Goal: Entertainment & Leisure: Consume media (video, audio)

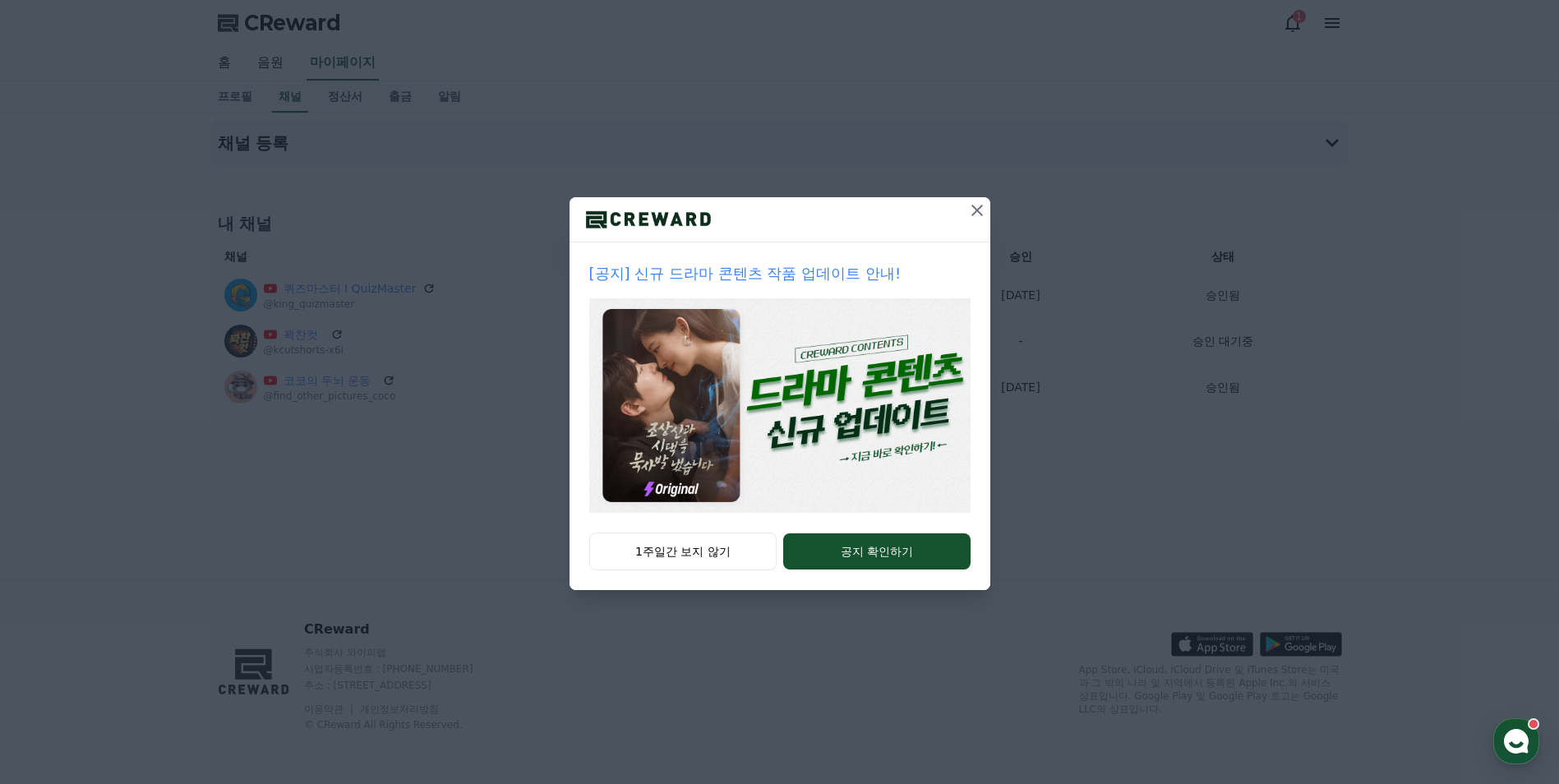
click at [975, 209] on icon at bounding box center [977, 209] width 20 height 20
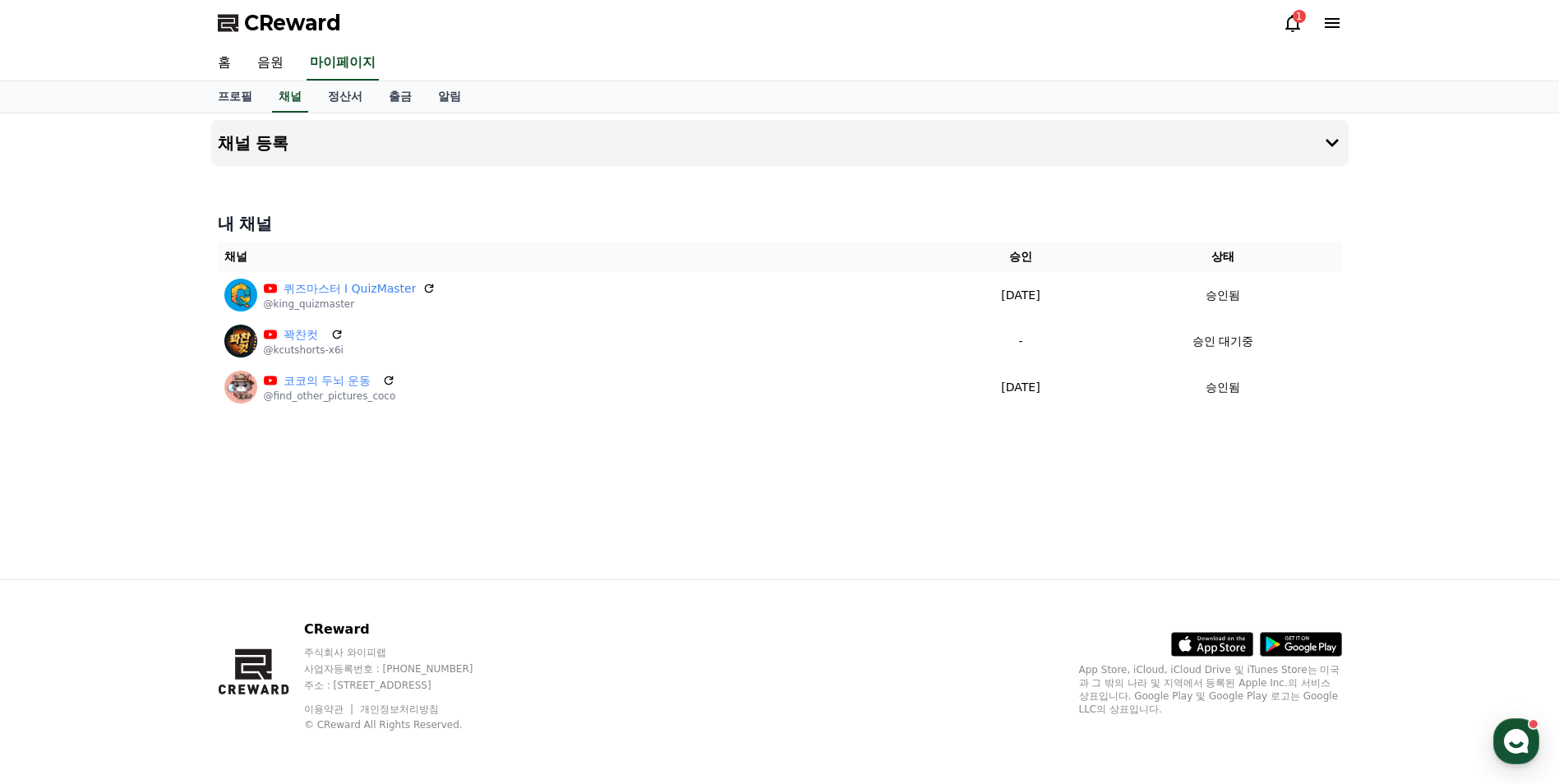
click at [1299, 28] on icon at bounding box center [1292, 22] width 20 height 20
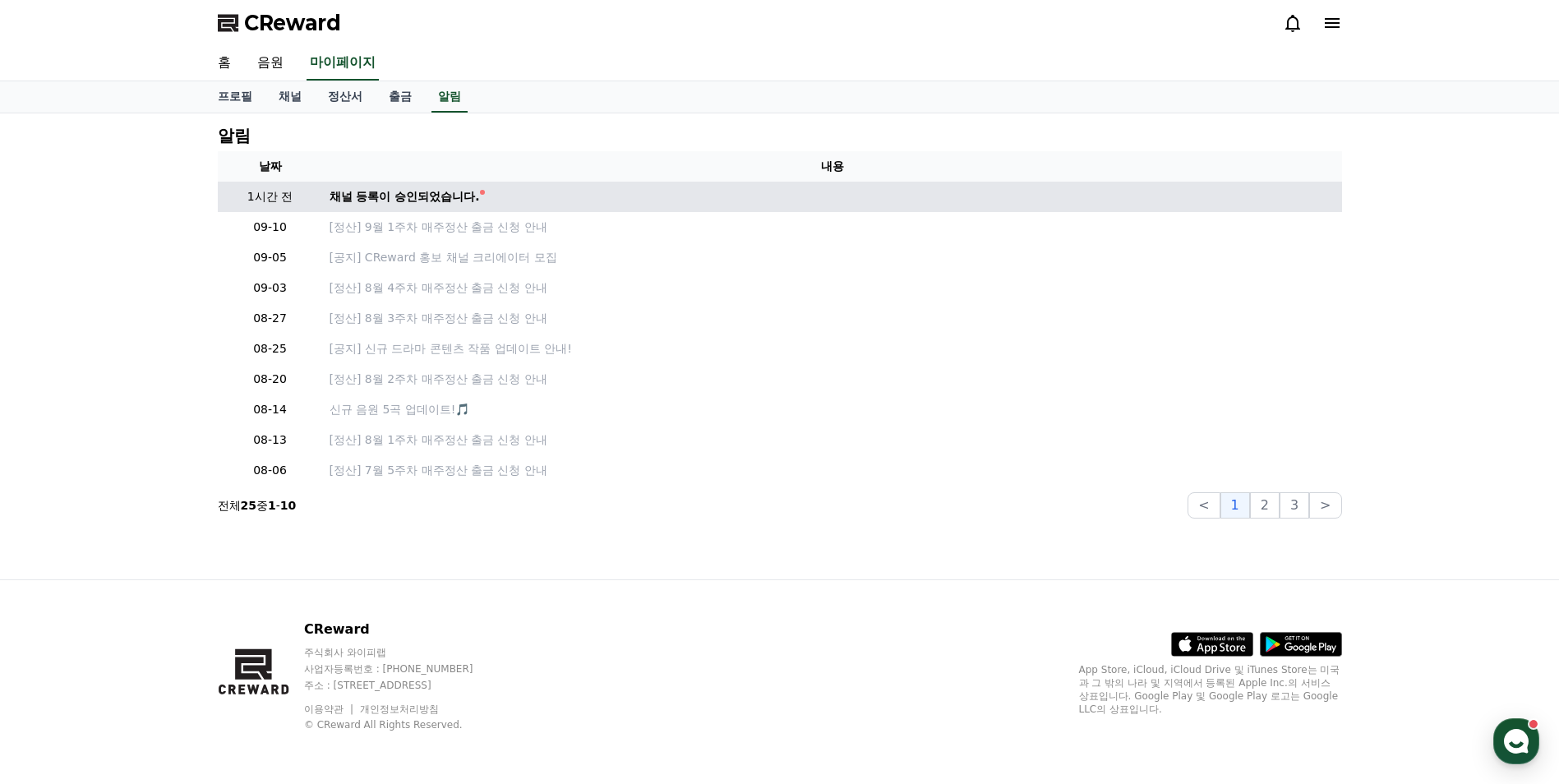
click at [411, 200] on div "채널 등록이 승인되었습니다." at bounding box center [404, 197] width 151 height 17
drag, startPoint x: 411, startPoint y: 200, endPoint x: 343, endPoint y: 199, distance: 68.0
click at [343, 199] on div "채널 등록이 승인되었습니다." at bounding box center [404, 197] width 151 height 17
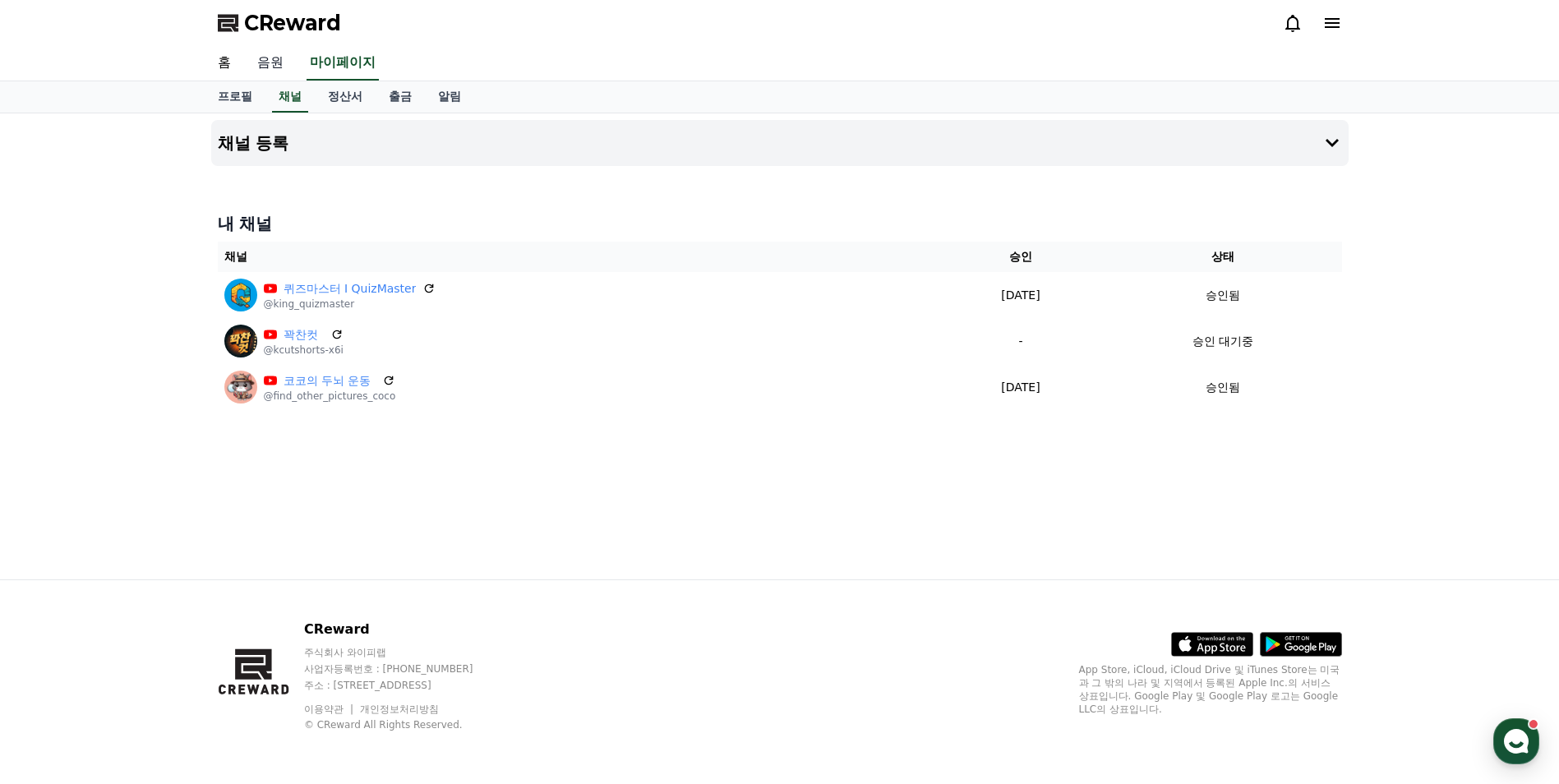
click at [272, 66] on link "음원" at bounding box center [271, 63] width 53 height 35
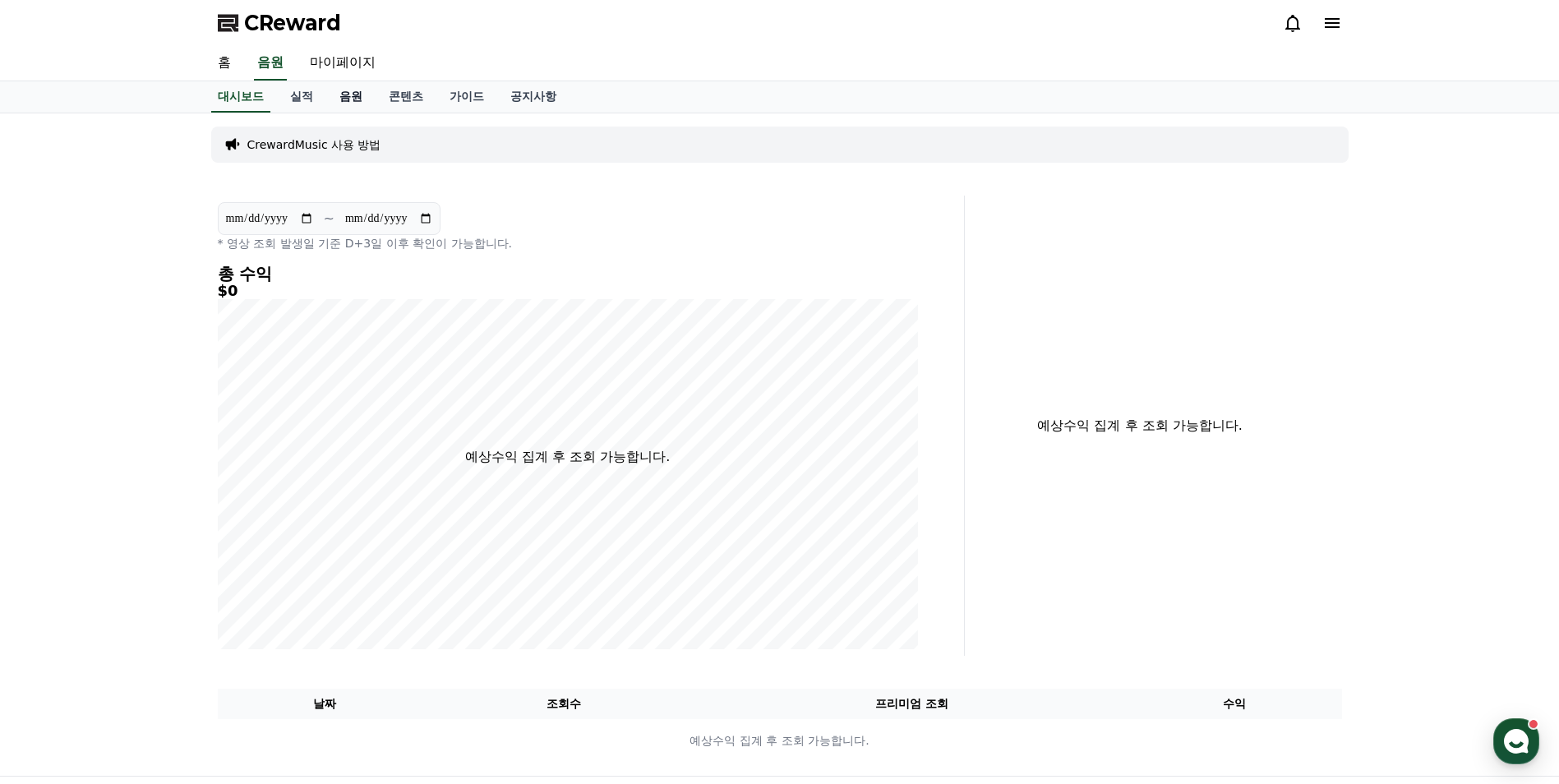
click at [341, 93] on link "음원" at bounding box center [351, 97] width 49 height 31
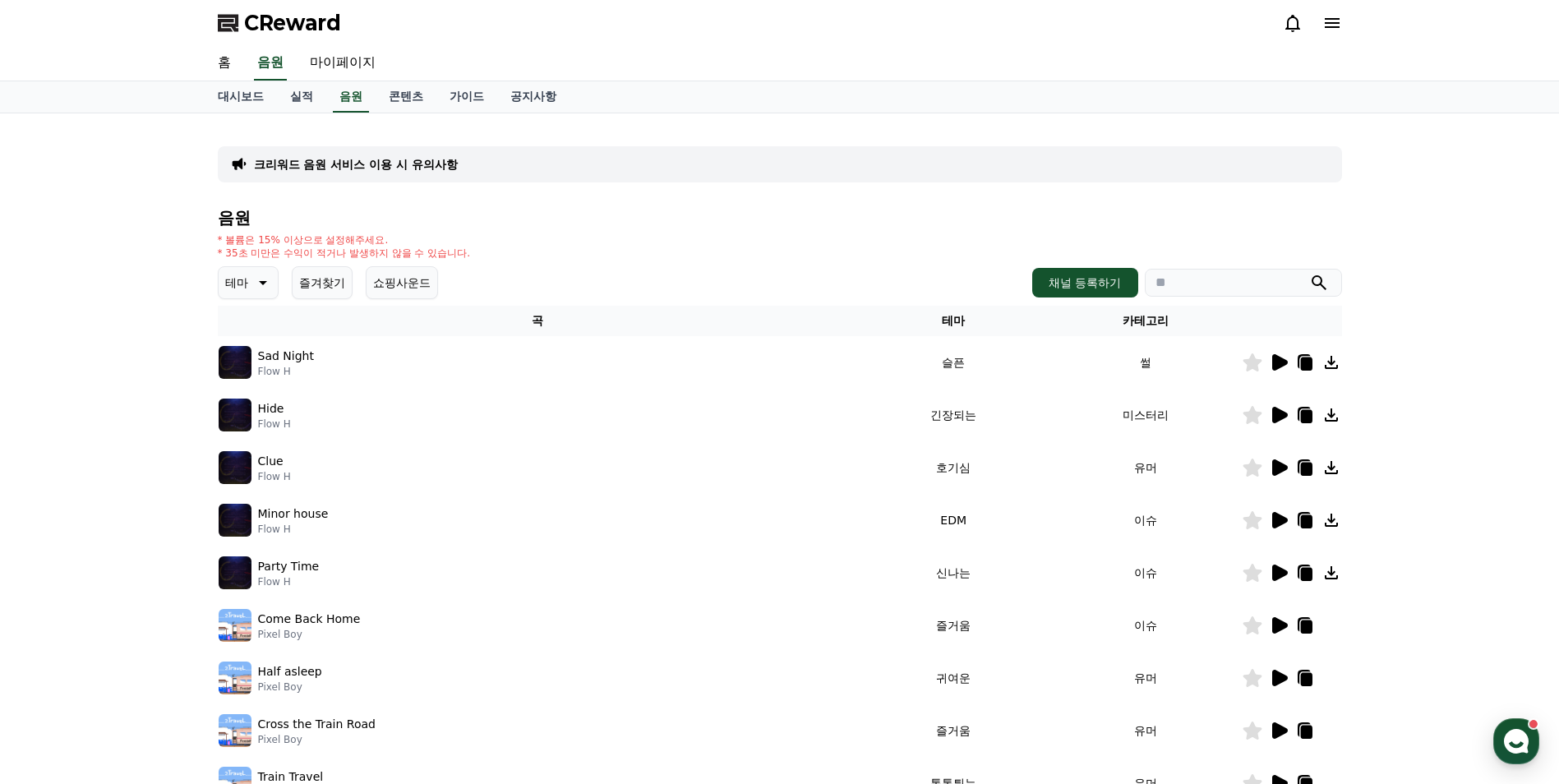
click at [333, 278] on button "즐겨찾기" at bounding box center [322, 283] width 60 height 33
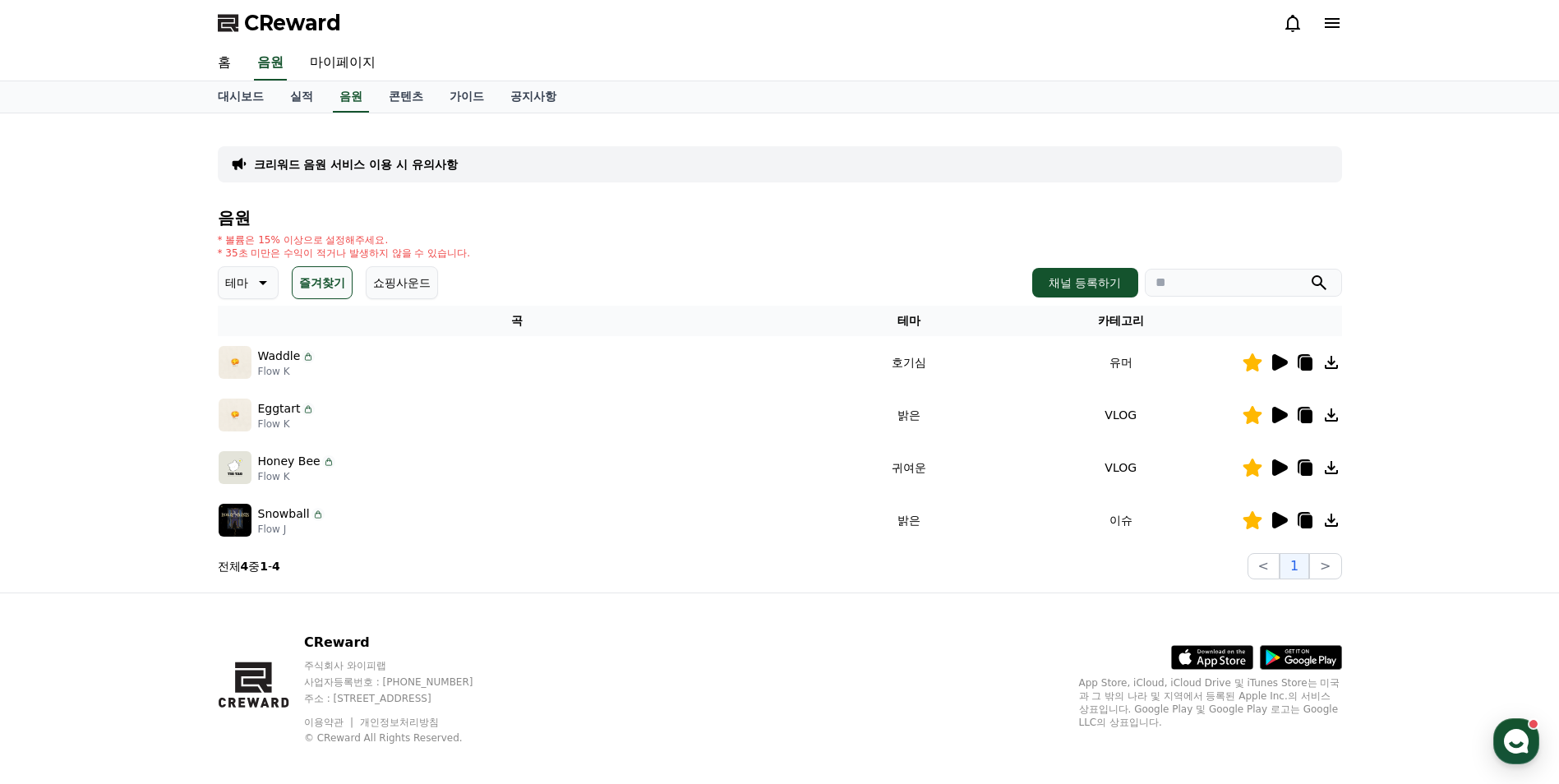
click at [1274, 361] on icon at bounding box center [1280, 362] width 15 height 16
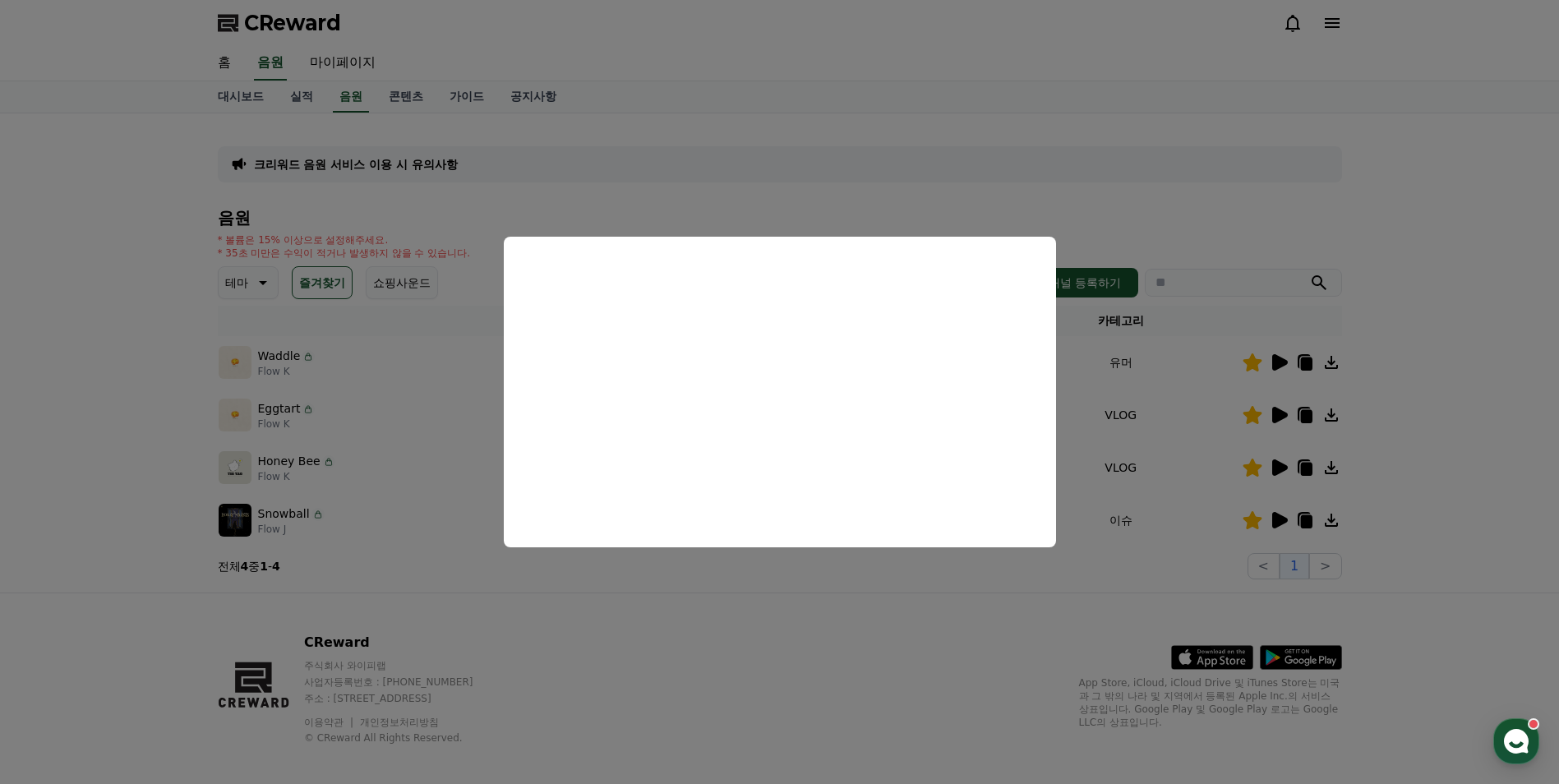
click at [1278, 411] on button "close modal" at bounding box center [779, 392] width 1559 height 784
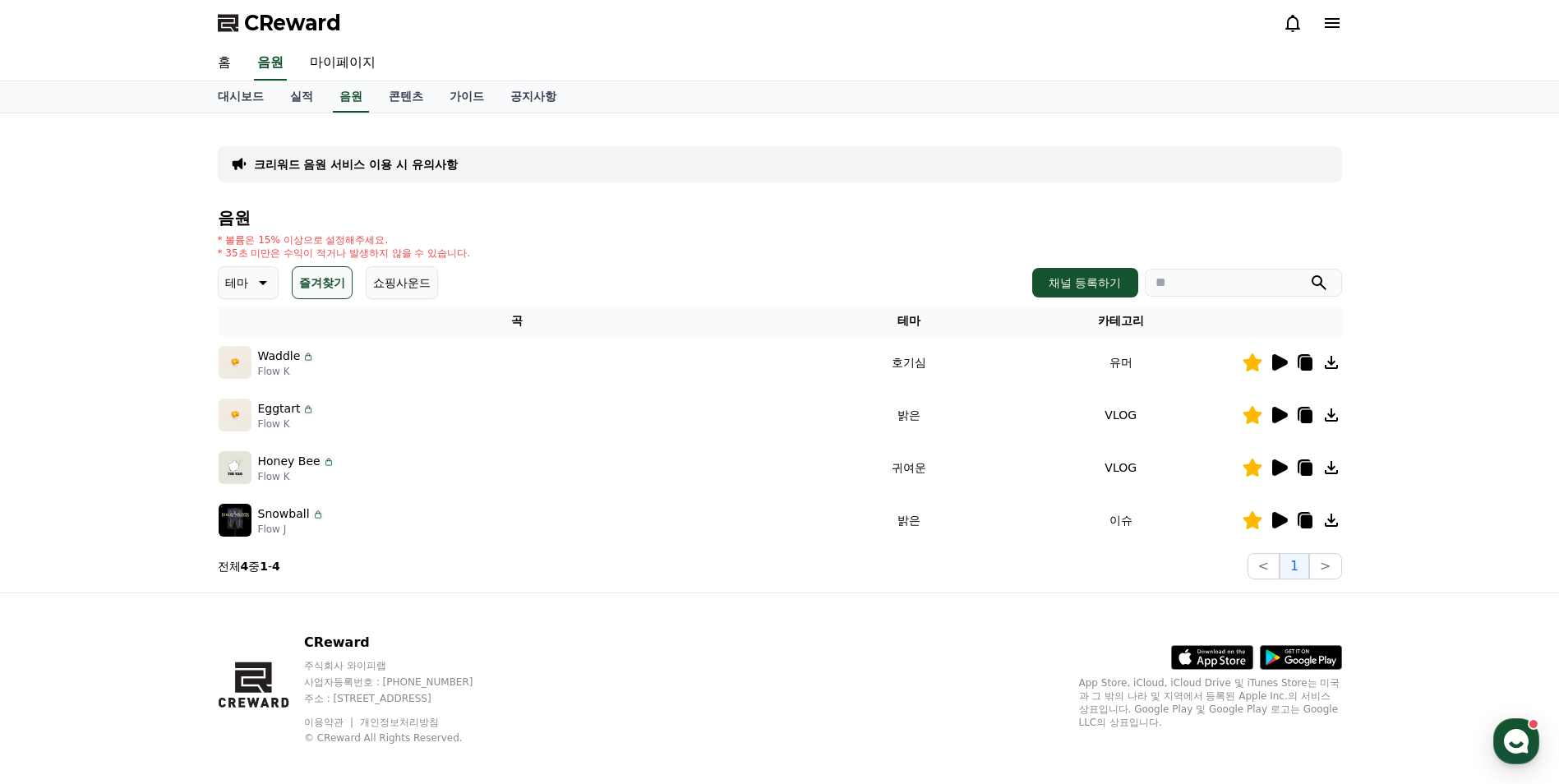
click at [1278, 411] on icon at bounding box center [1280, 415] width 15 height 16
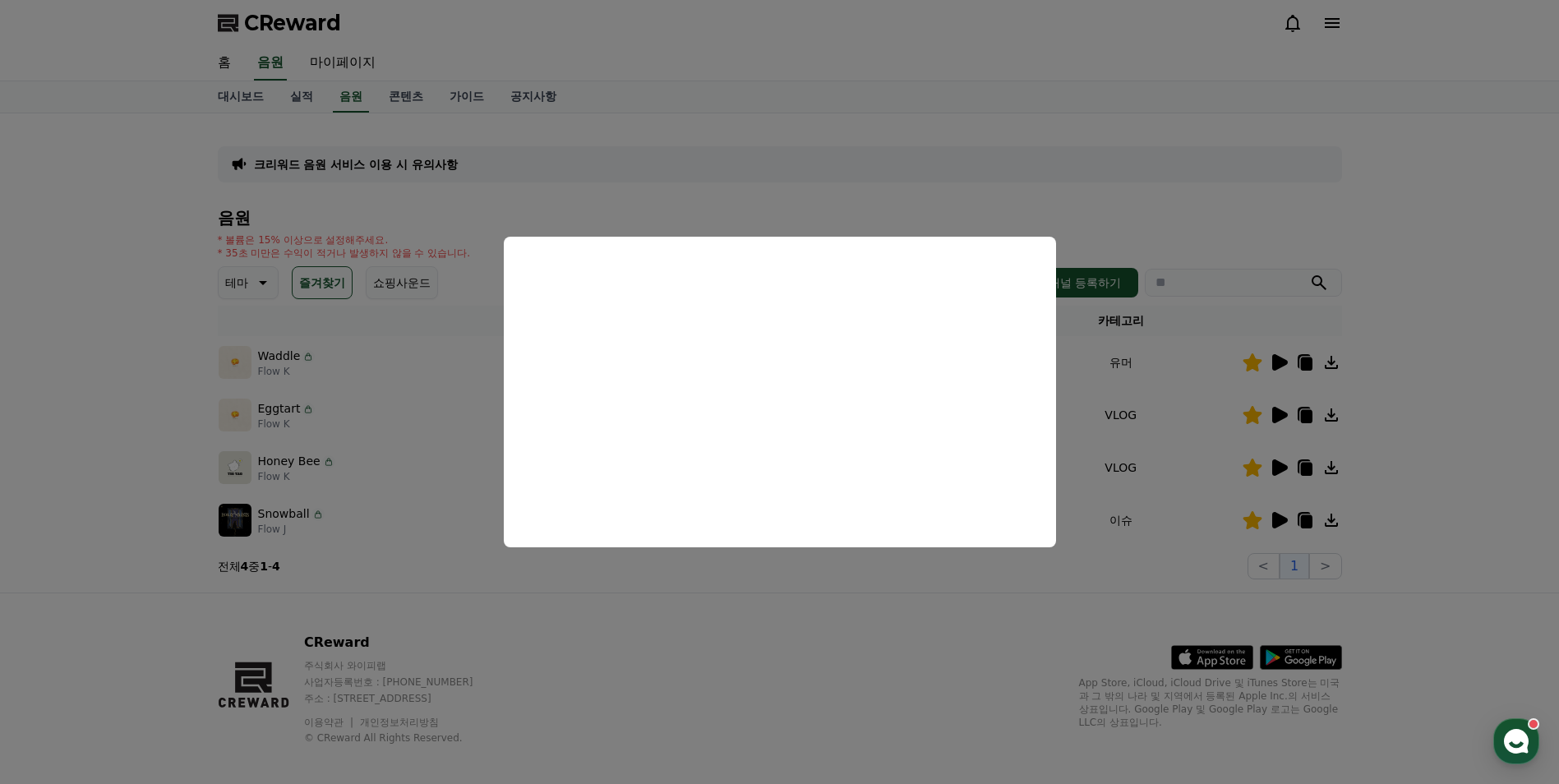
drag, startPoint x: 1272, startPoint y: 470, endPoint x: 1209, endPoint y: 482, distance: 64.1
click at [1232, 478] on button "close modal" at bounding box center [779, 392] width 1559 height 784
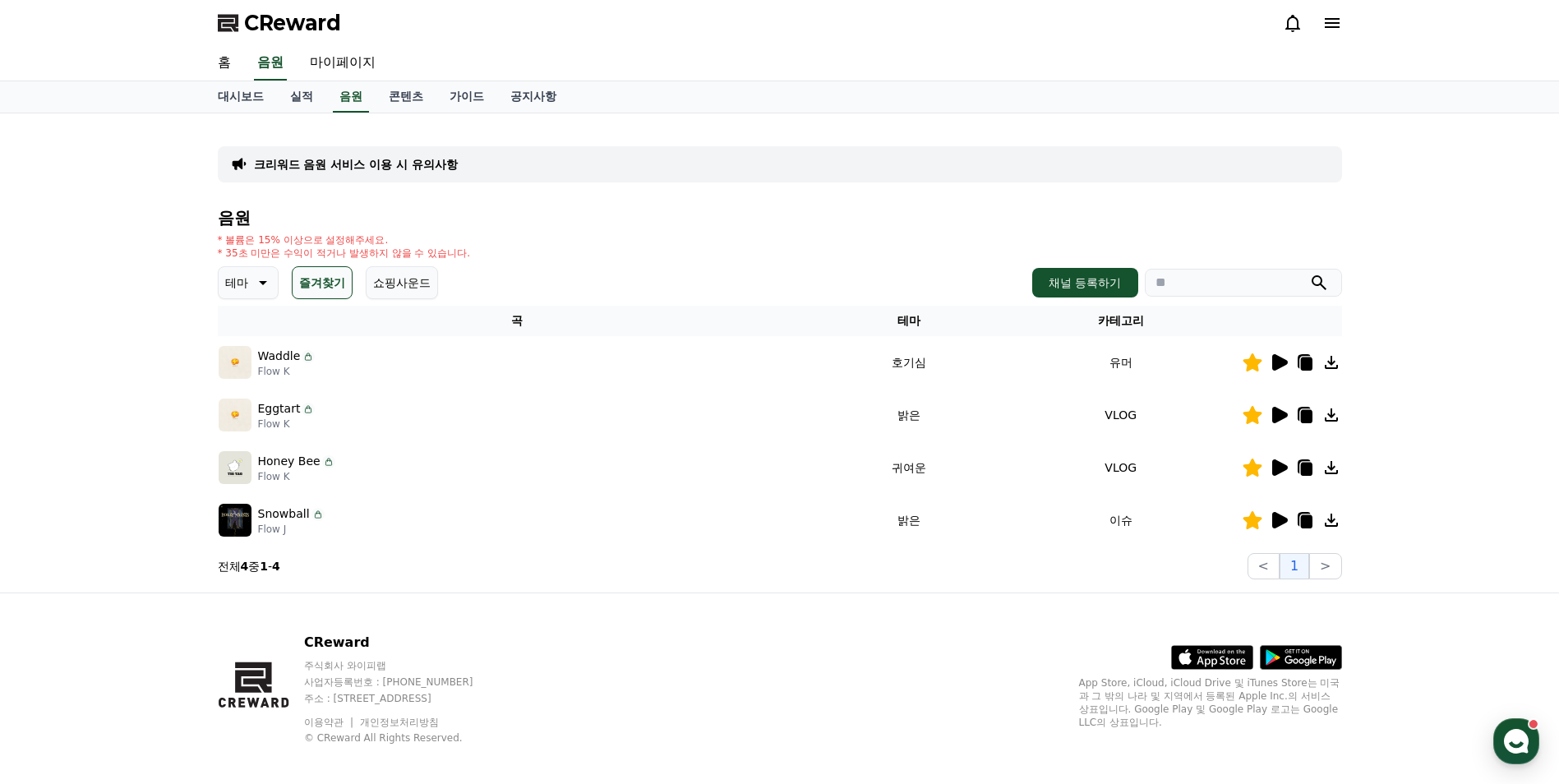
click at [1286, 463] on icon at bounding box center [1278, 467] width 20 height 20
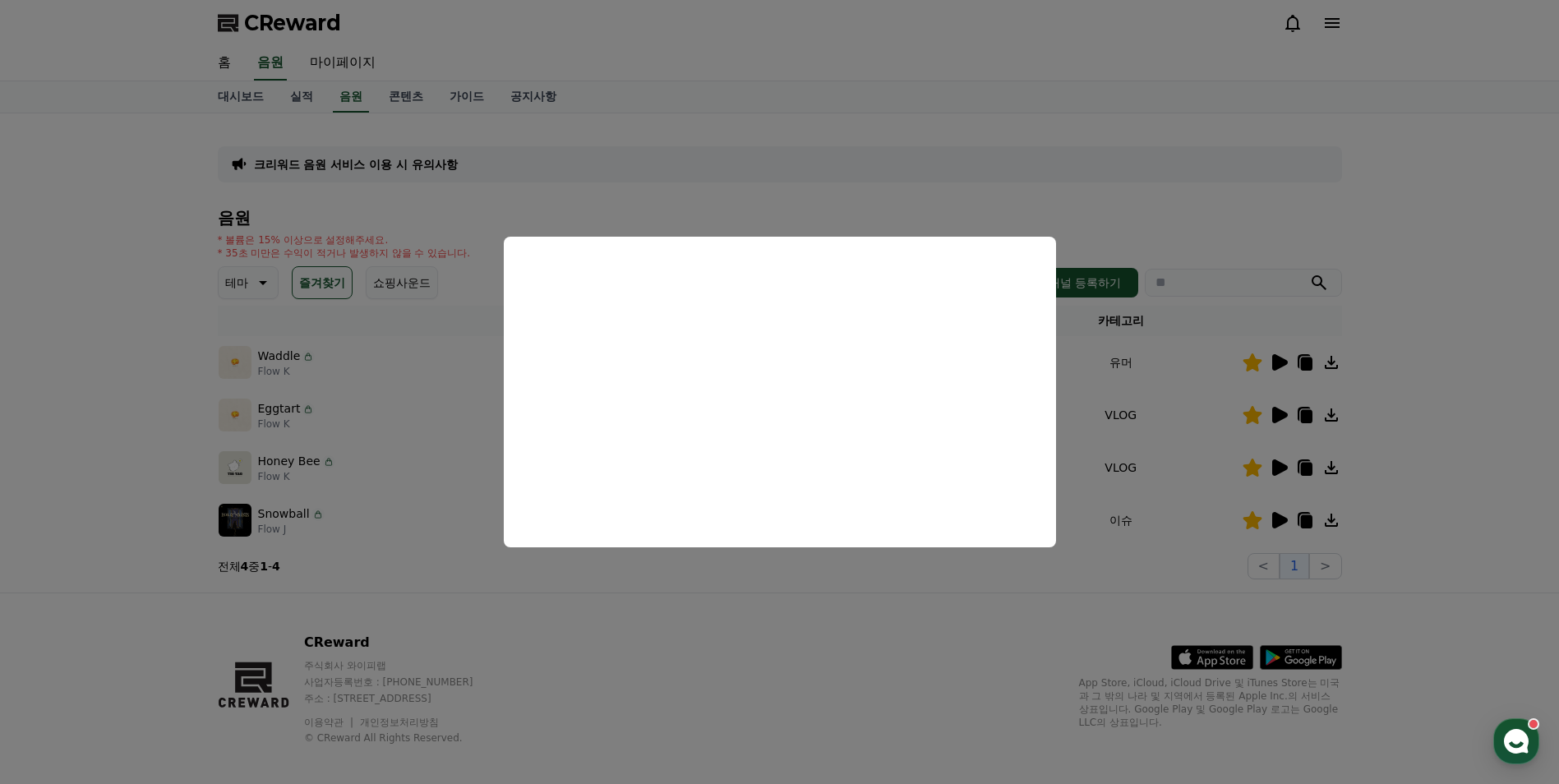
click at [1100, 442] on button "close modal" at bounding box center [779, 392] width 1559 height 784
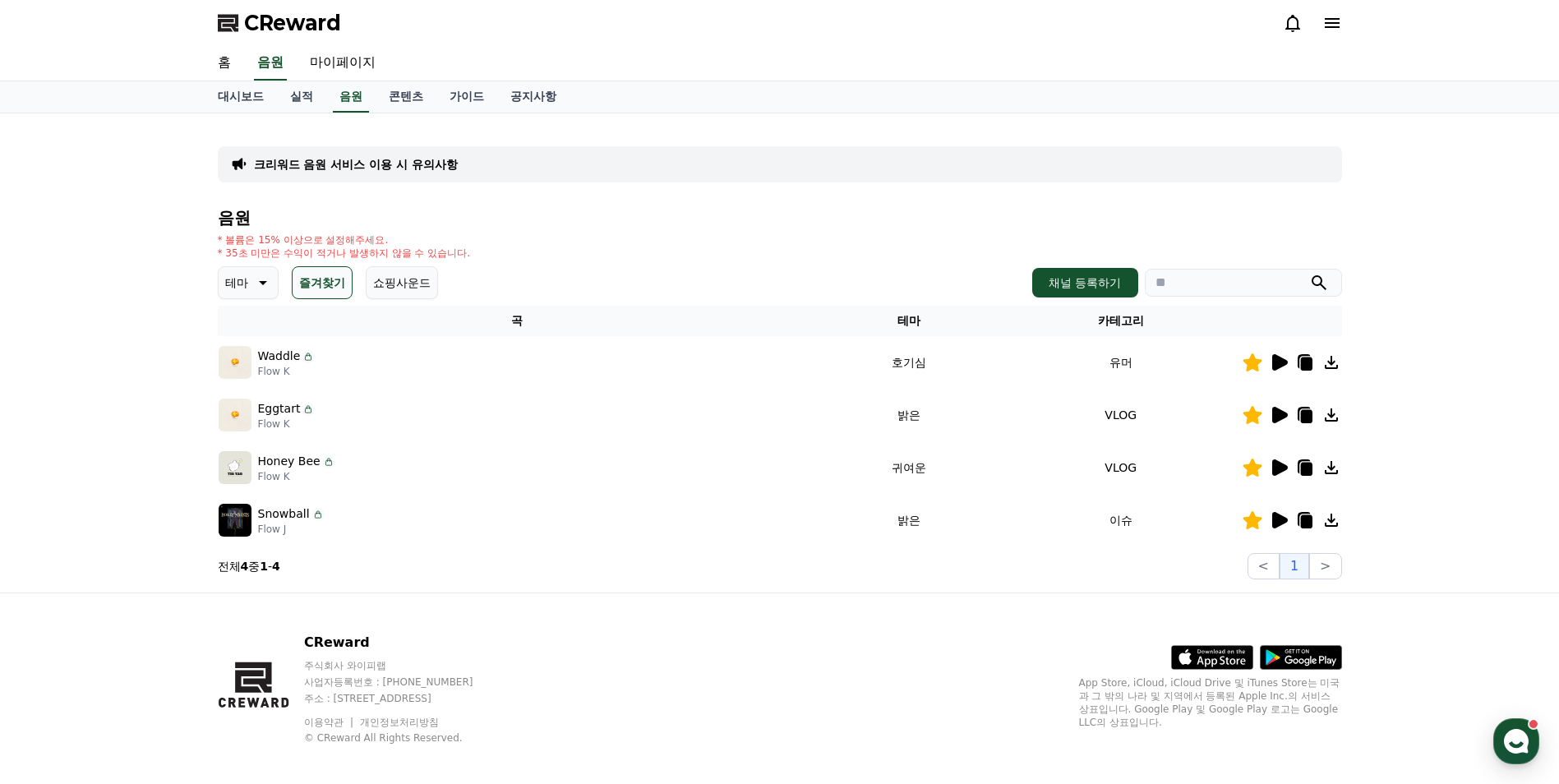
click at [1270, 415] on icon at bounding box center [1278, 415] width 20 height 20
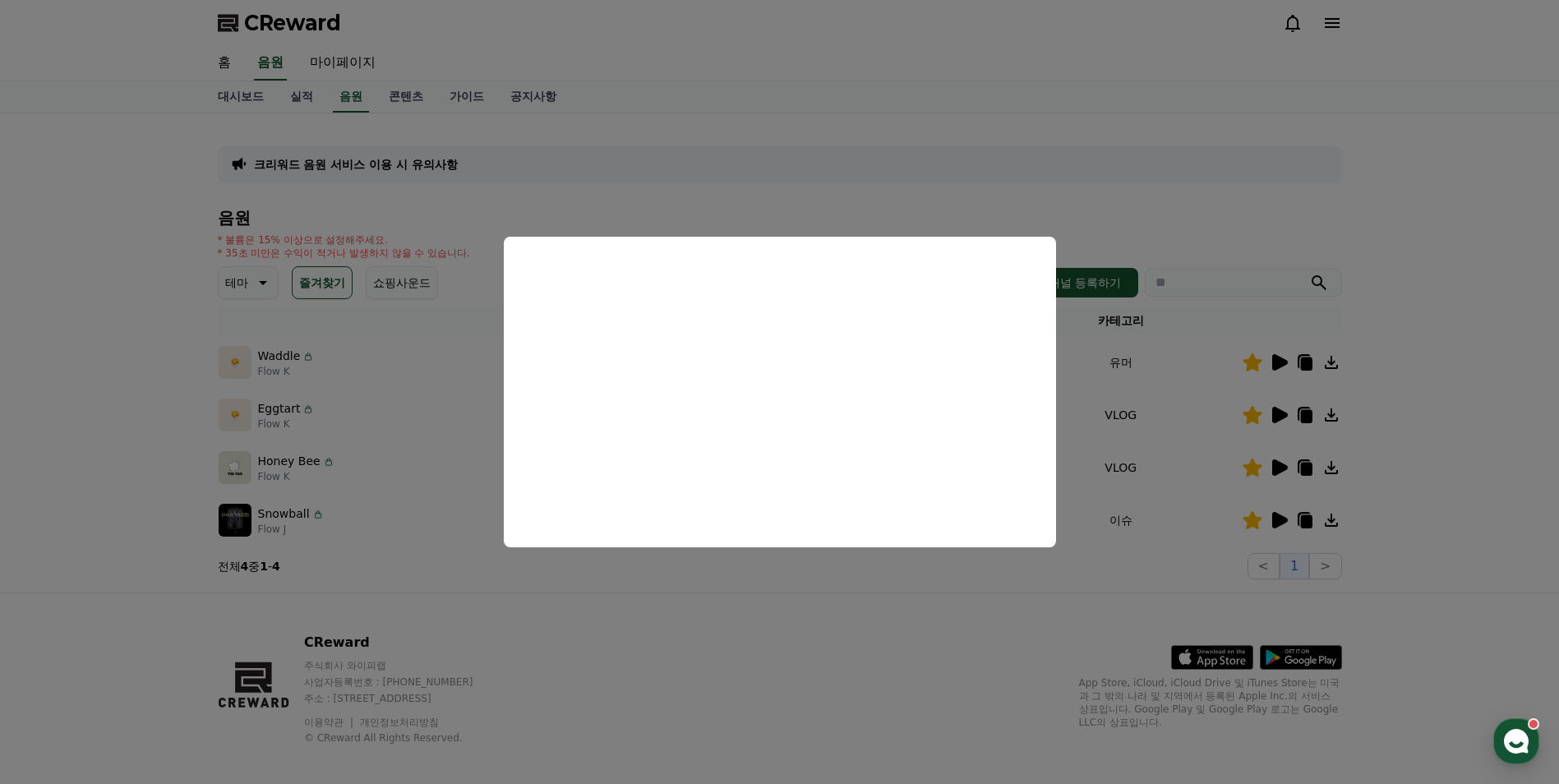
click at [746, 564] on button "close modal" at bounding box center [779, 392] width 1559 height 784
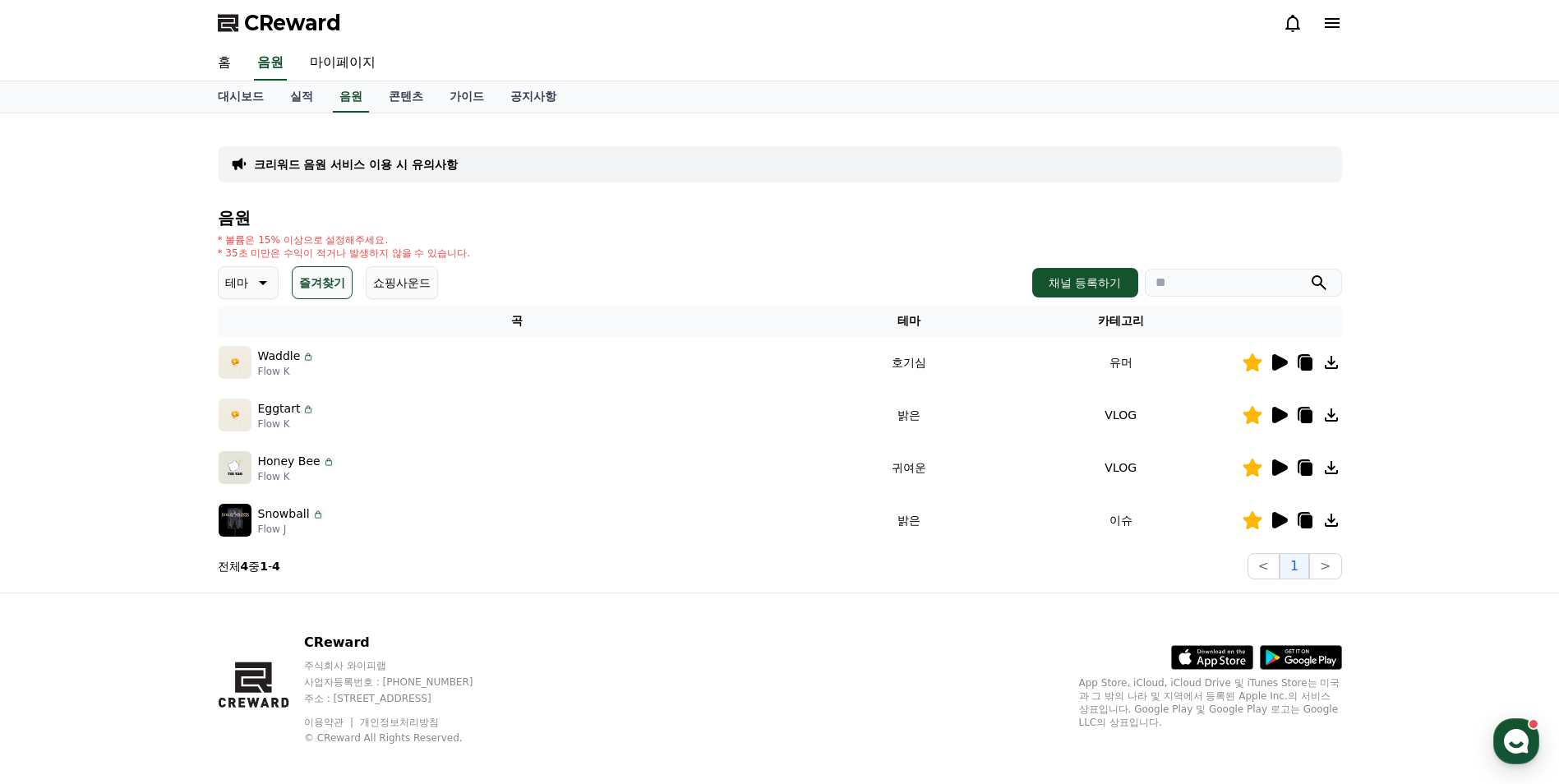
click at [169, 305] on div "크리워드 음원 서비스 이용 시 유의사항 음원 * 볼륨은 15% 이상으로 설정해주세요. * 35초 미만은 수익이 적거나 발생하지 않을 수 있습니…" at bounding box center [779, 352] width 1559 height 479
click at [1060, 278] on button "채널 등록하기" at bounding box center [1085, 283] width 106 height 30
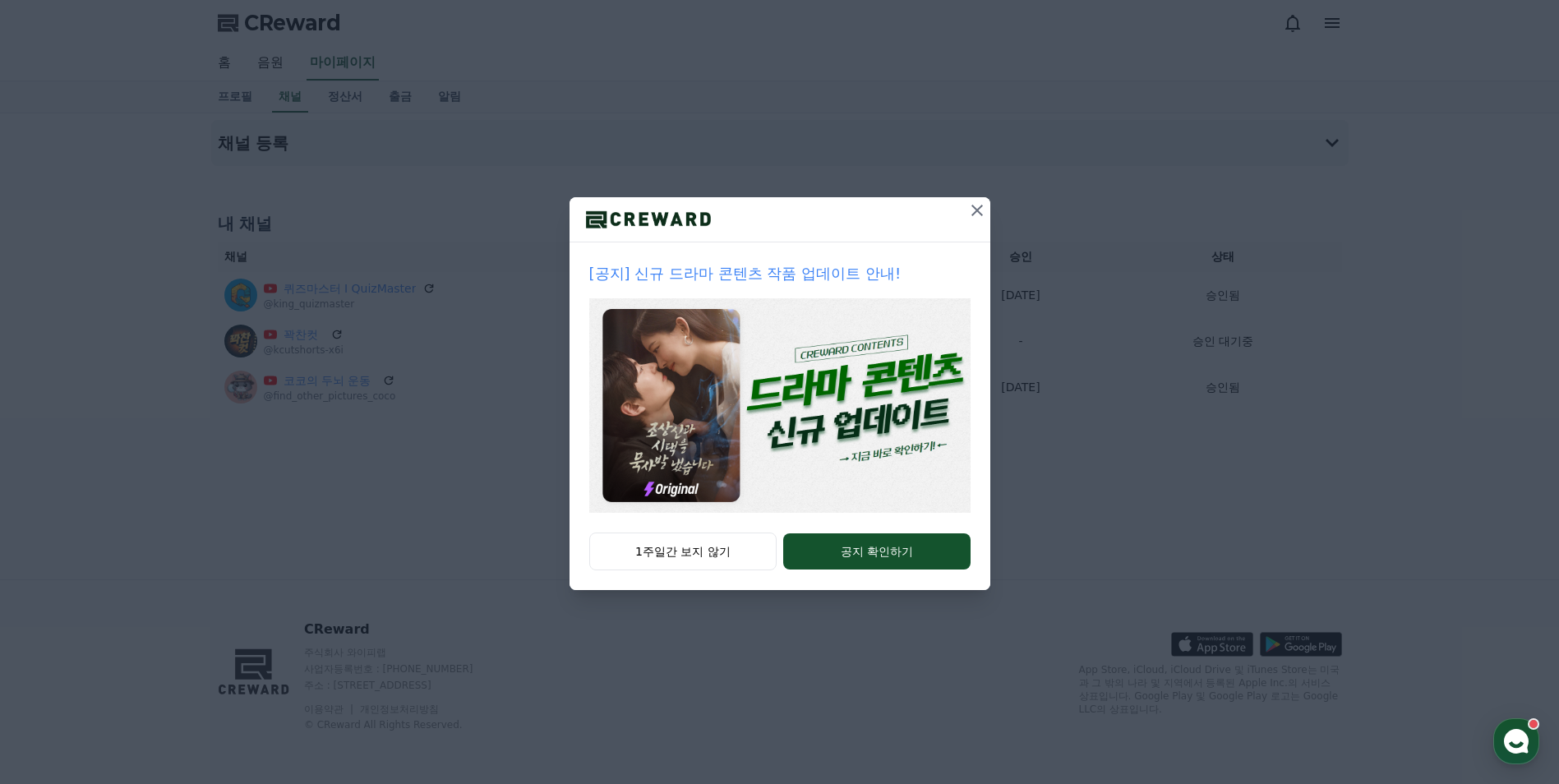
click at [986, 212] on icon at bounding box center [977, 209] width 20 height 20
